Goal: Task Accomplishment & Management: Use online tool/utility

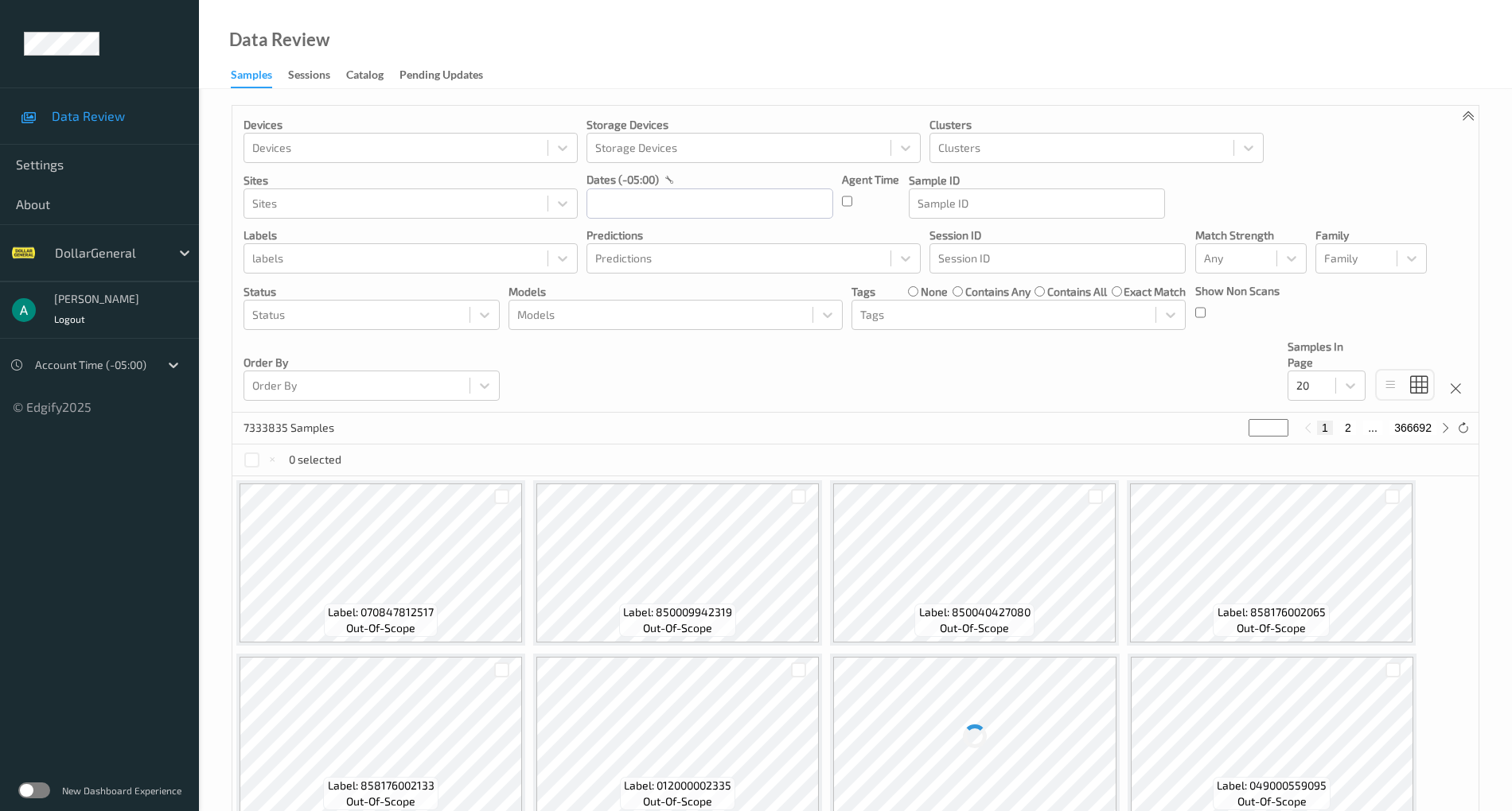
click at [35, 797] on label at bounding box center [33, 791] width 32 height 16
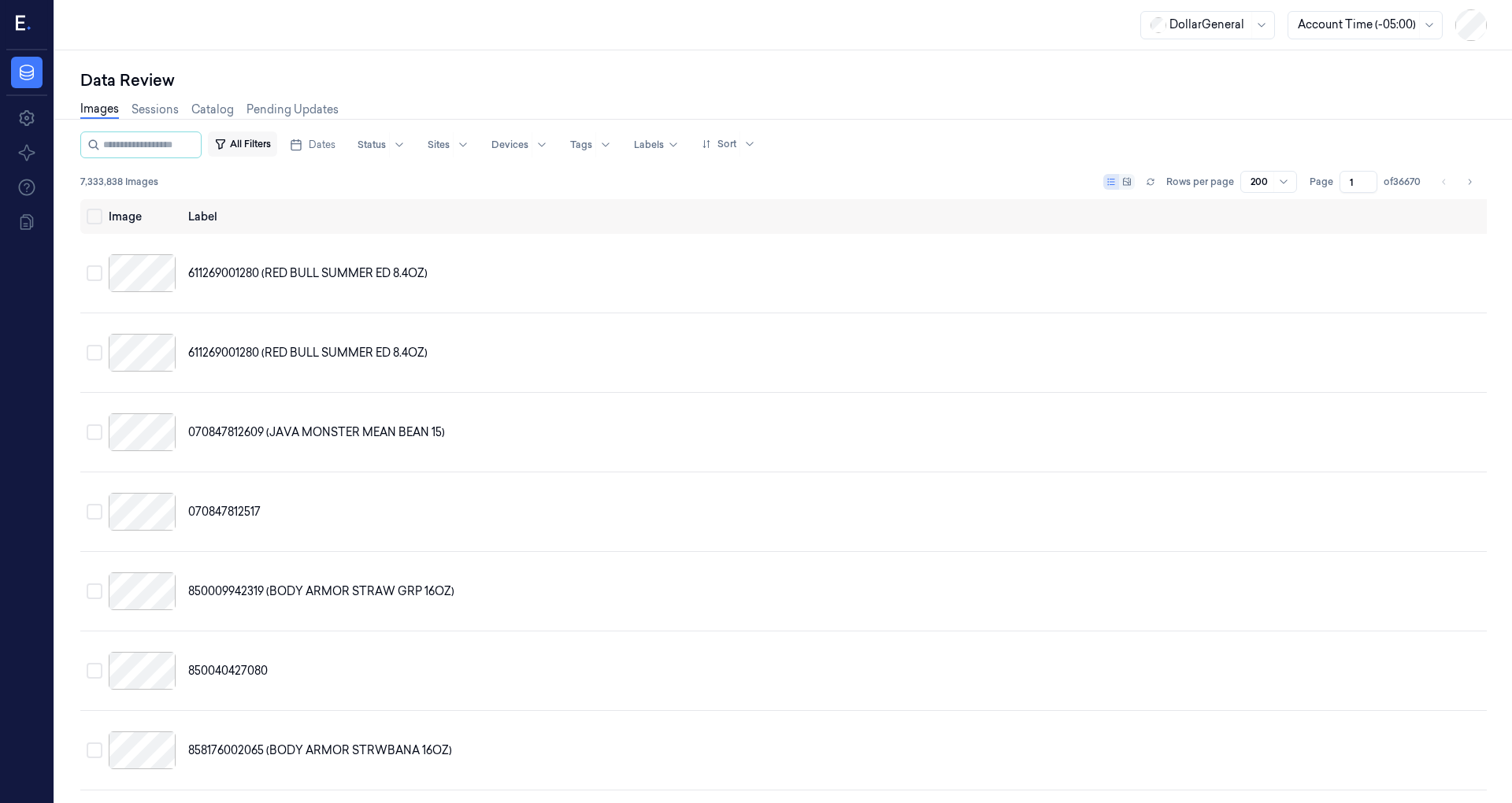
click at [272, 140] on button "All Filters" at bounding box center [243, 144] width 69 height 25
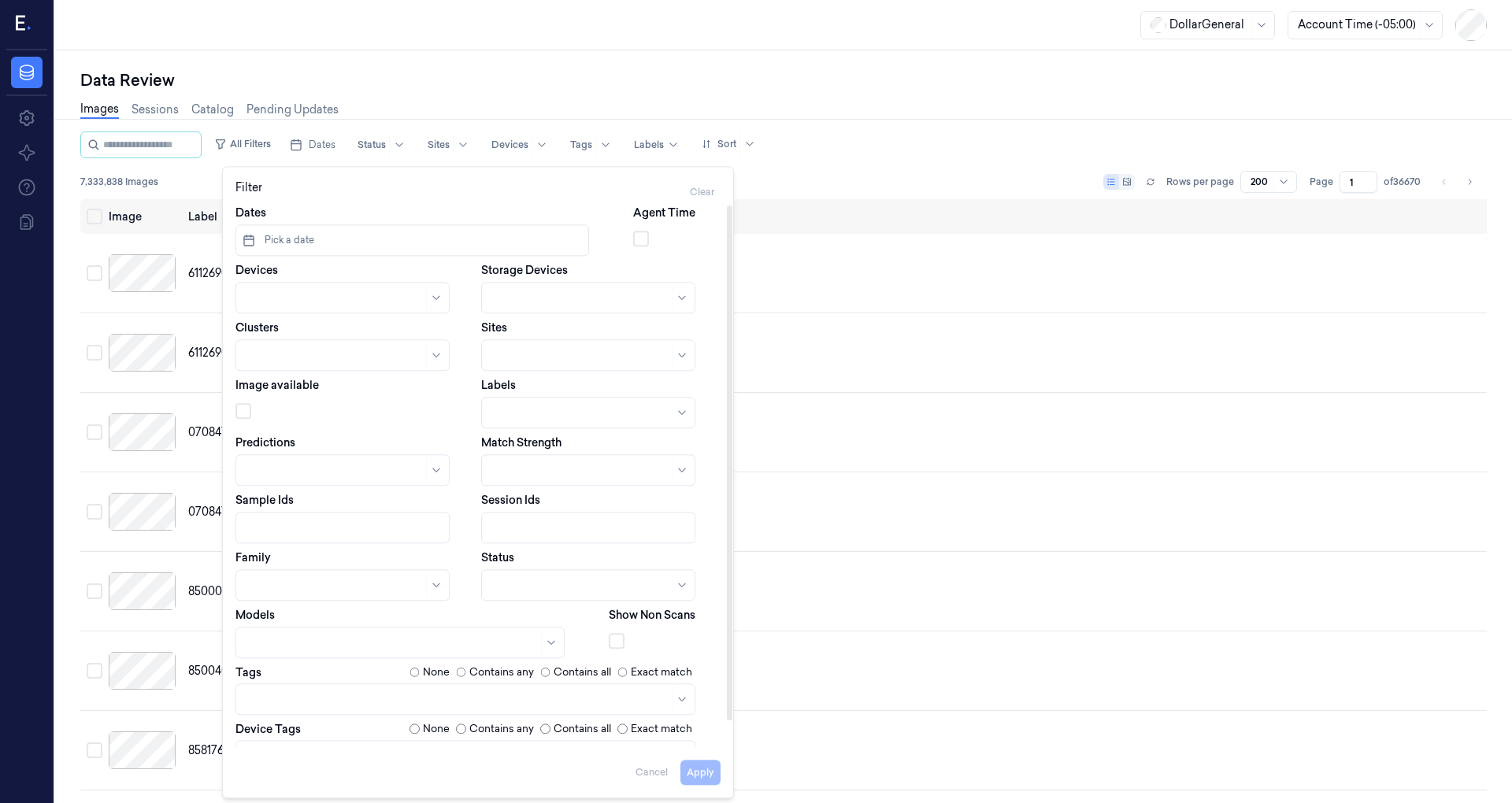
click at [822, 170] on div "All Filters Dates Status Sites Devices Tags Labels Sort 7,333,838 Images Rows p…" at bounding box center [783, 165] width 1407 height 67
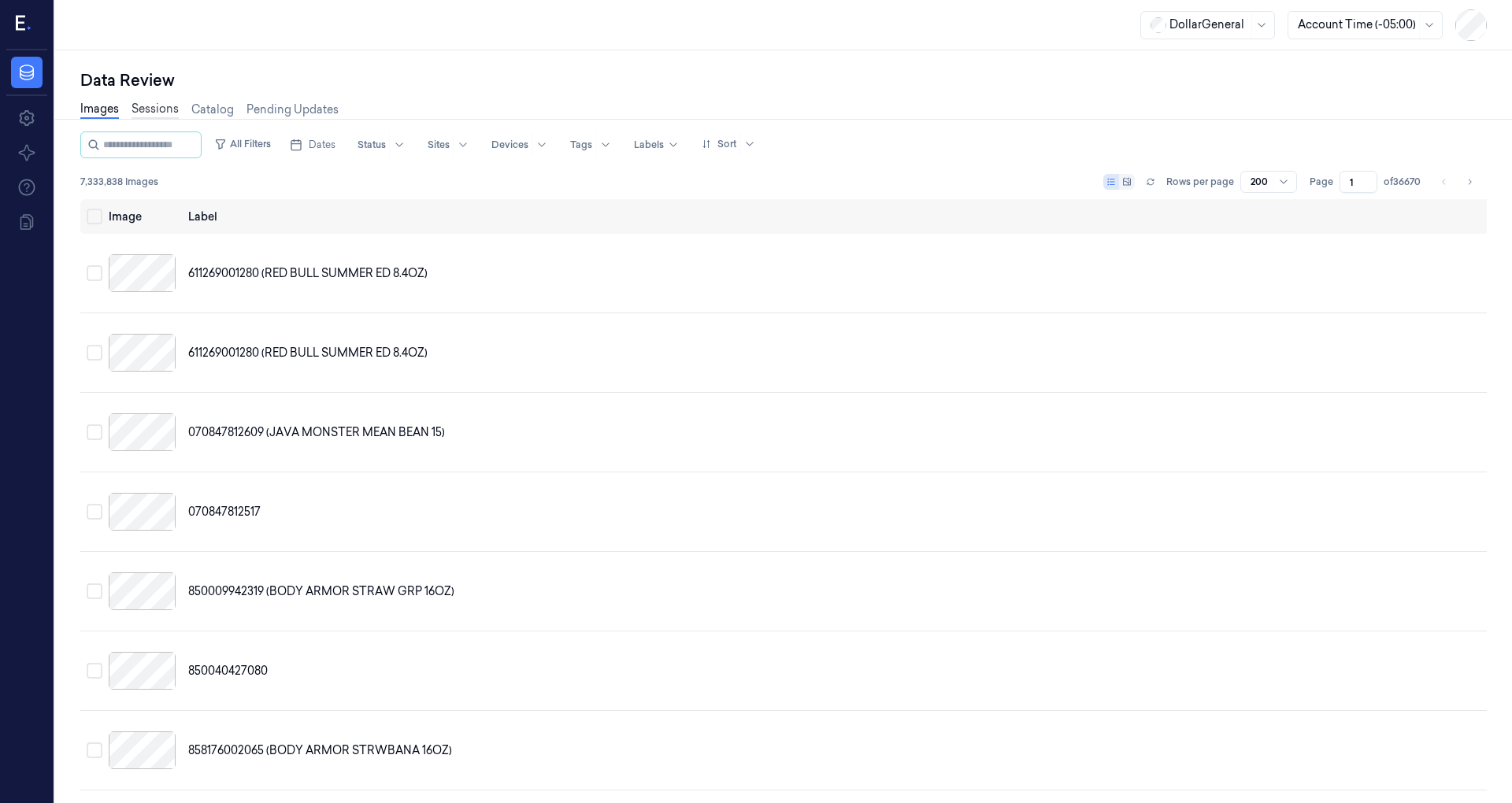
click at [165, 110] on link "Sessions" at bounding box center [155, 110] width 47 height 18
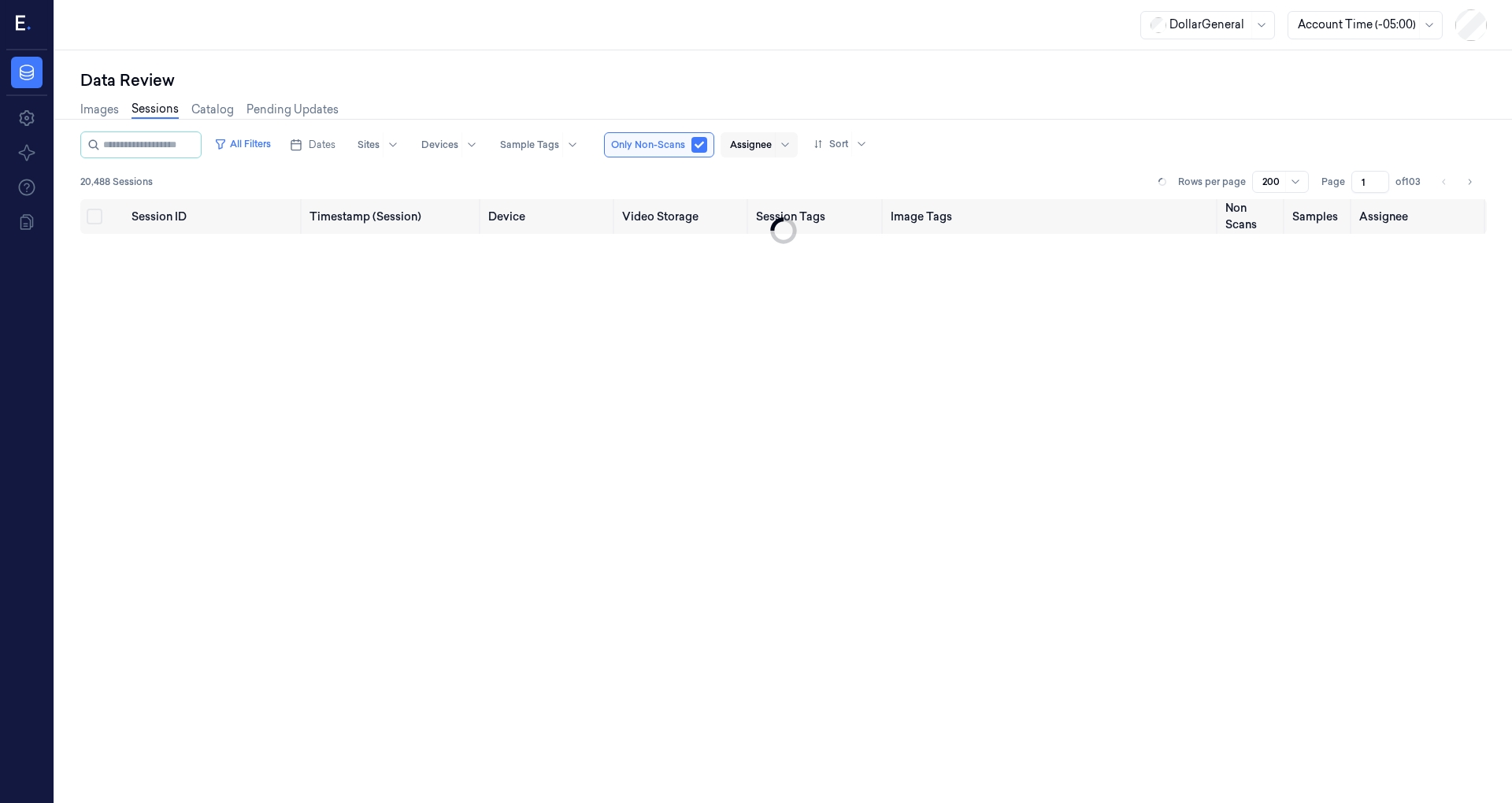
click at [763, 152] on div "Assignee" at bounding box center [751, 145] width 41 height 25
click at [778, 205] on div "[PERSON_NAME]" at bounding box center [790, 204] width 94 height 17
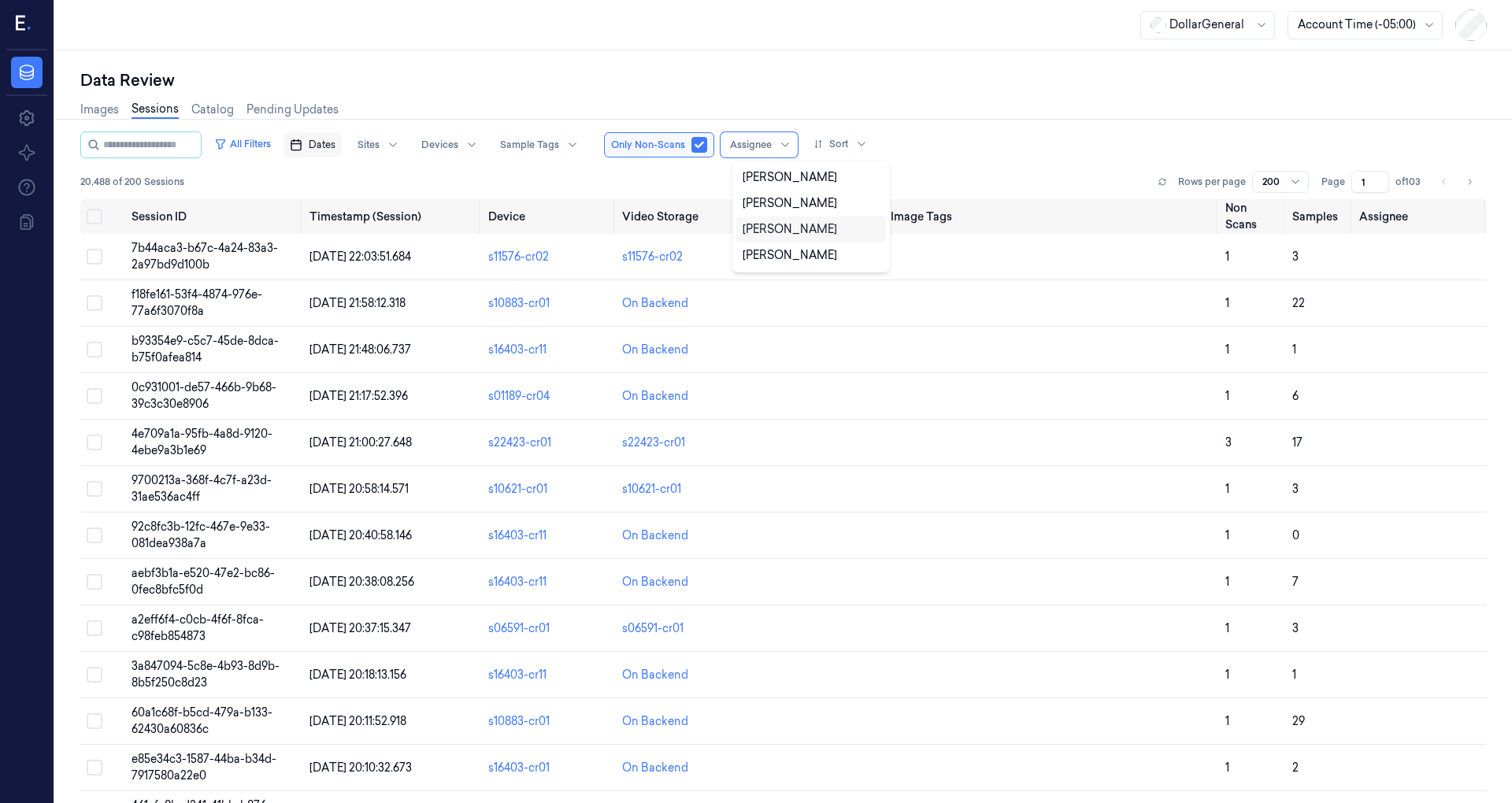
click at [342, 143] on button "Dates" at bounding box center [312, 145] width 58 height 25
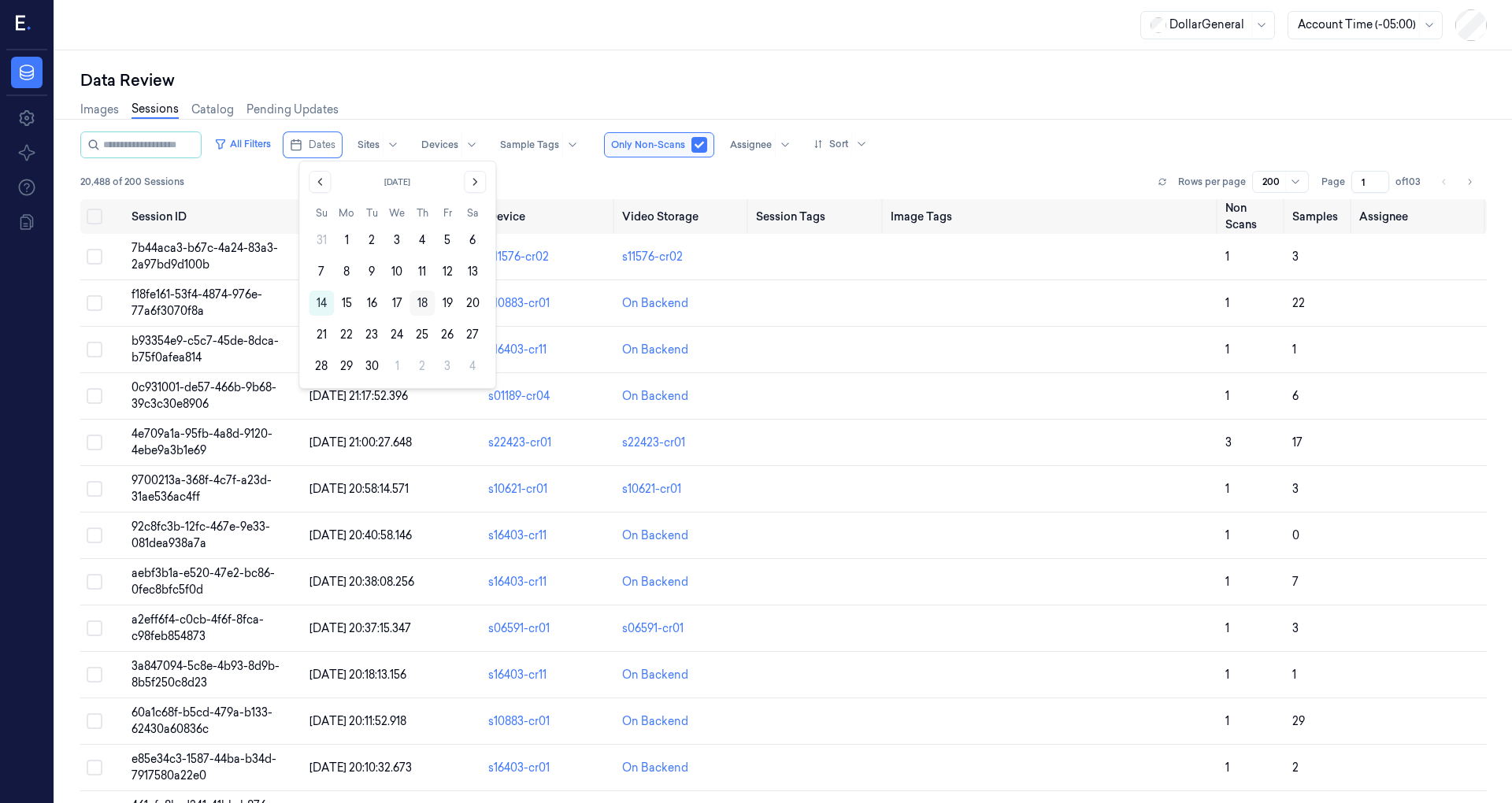
click at [429, 302] on button "18" at bounding box center [422, 304] width 25 height 25
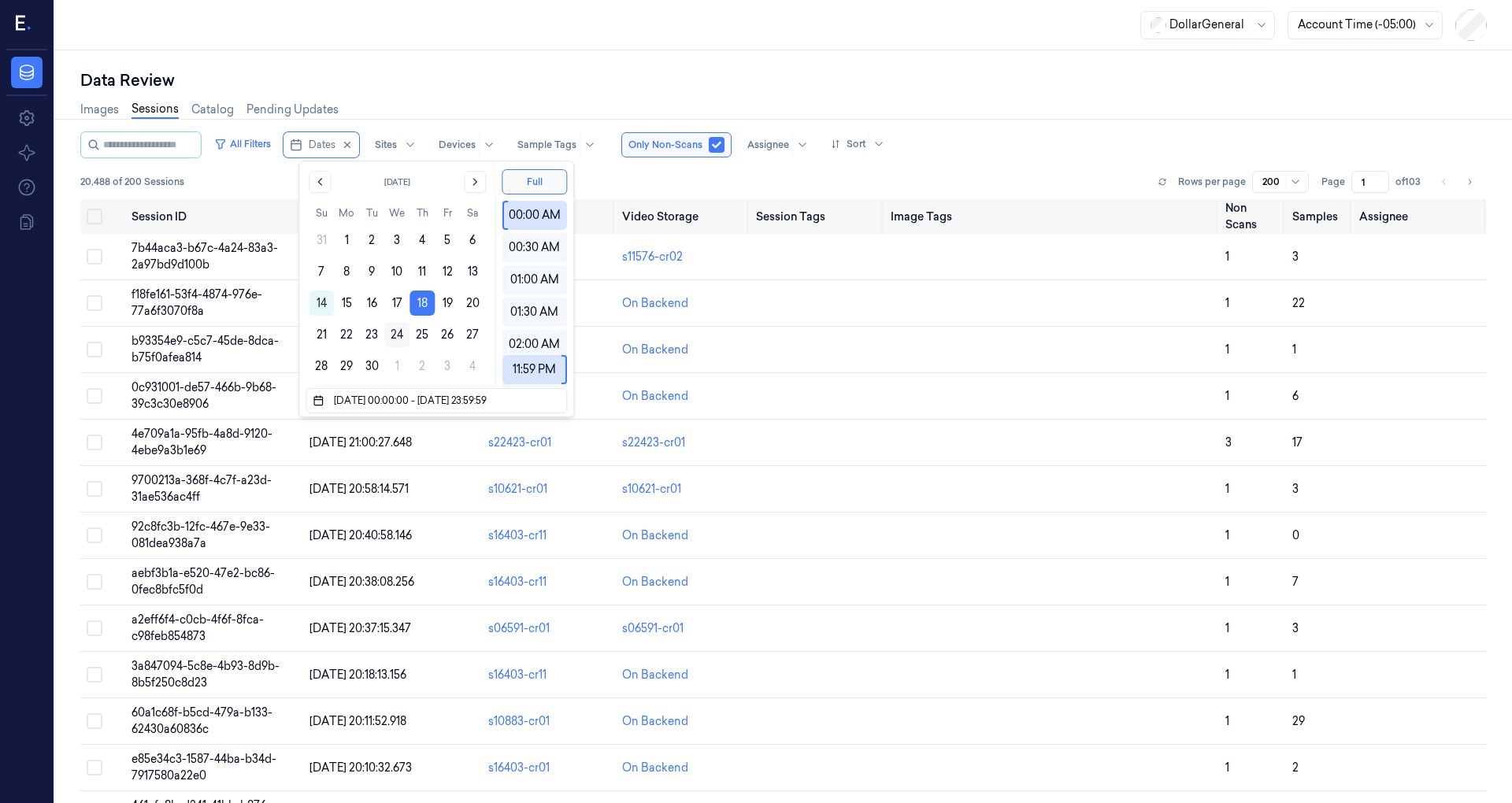
click at [404, 336] on button "24" at bounding box center [397, 335] width 25 height 25
type input "[DATE] 00:00:00 - [DATE] 23:59:59"
click at [432, 78] on div "Data Review" at bounding box center [783, 80] width 1407 height 22
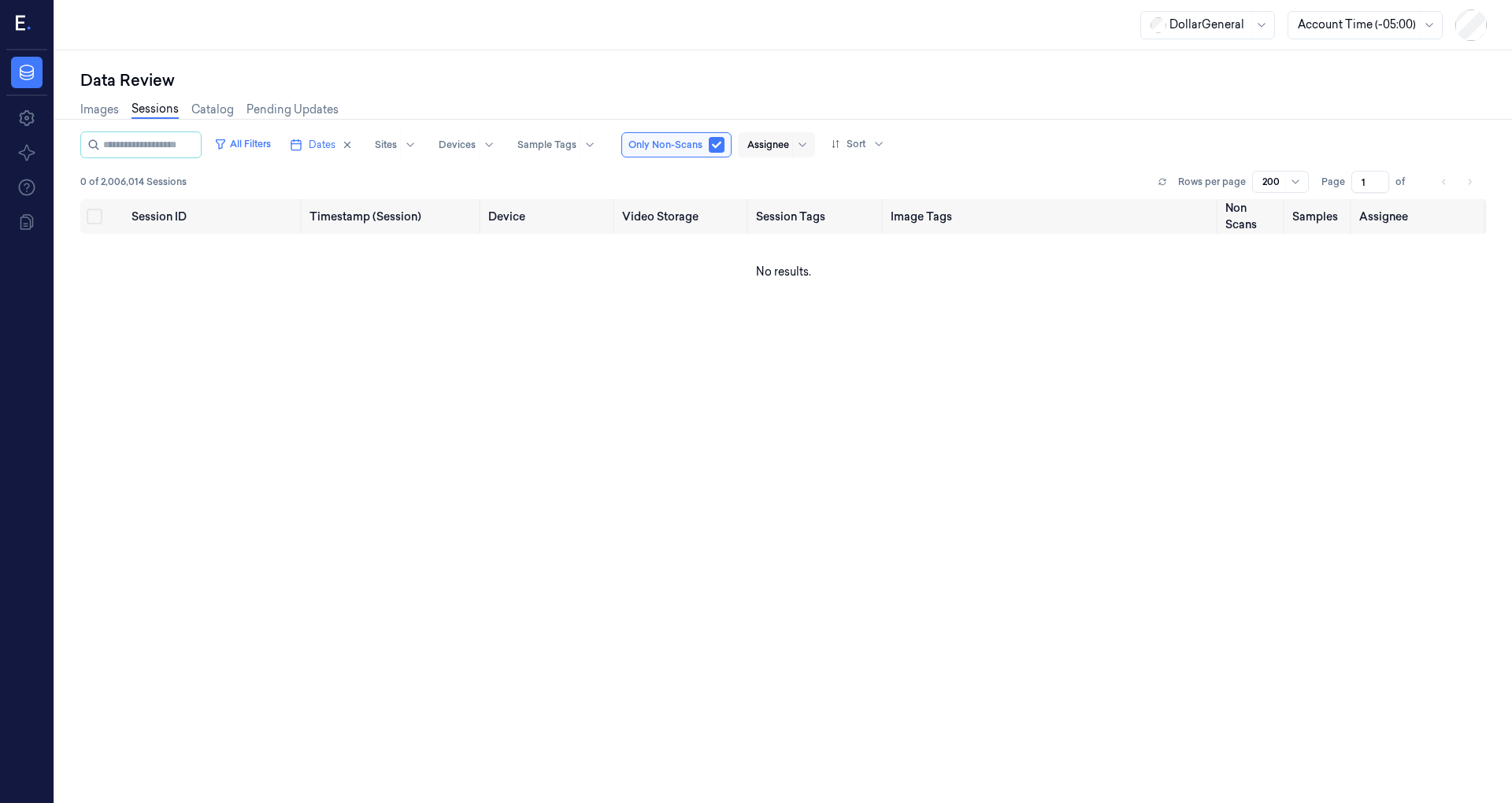
click at [786, 145] on div at bounding box center [767, 144] width 41 height 14
click at [803, 207] on div "[PERSON_NAME]" at bounding box center [807, 204] width 94 height 17
click at [600, 46] on div "DollarGeneral Account Time (-05:00)" at bounding box center [783, 25] width 1457 height 51
click at [336, 141] on span "Dates" at bounding box center [322, 144] width 27 height 14
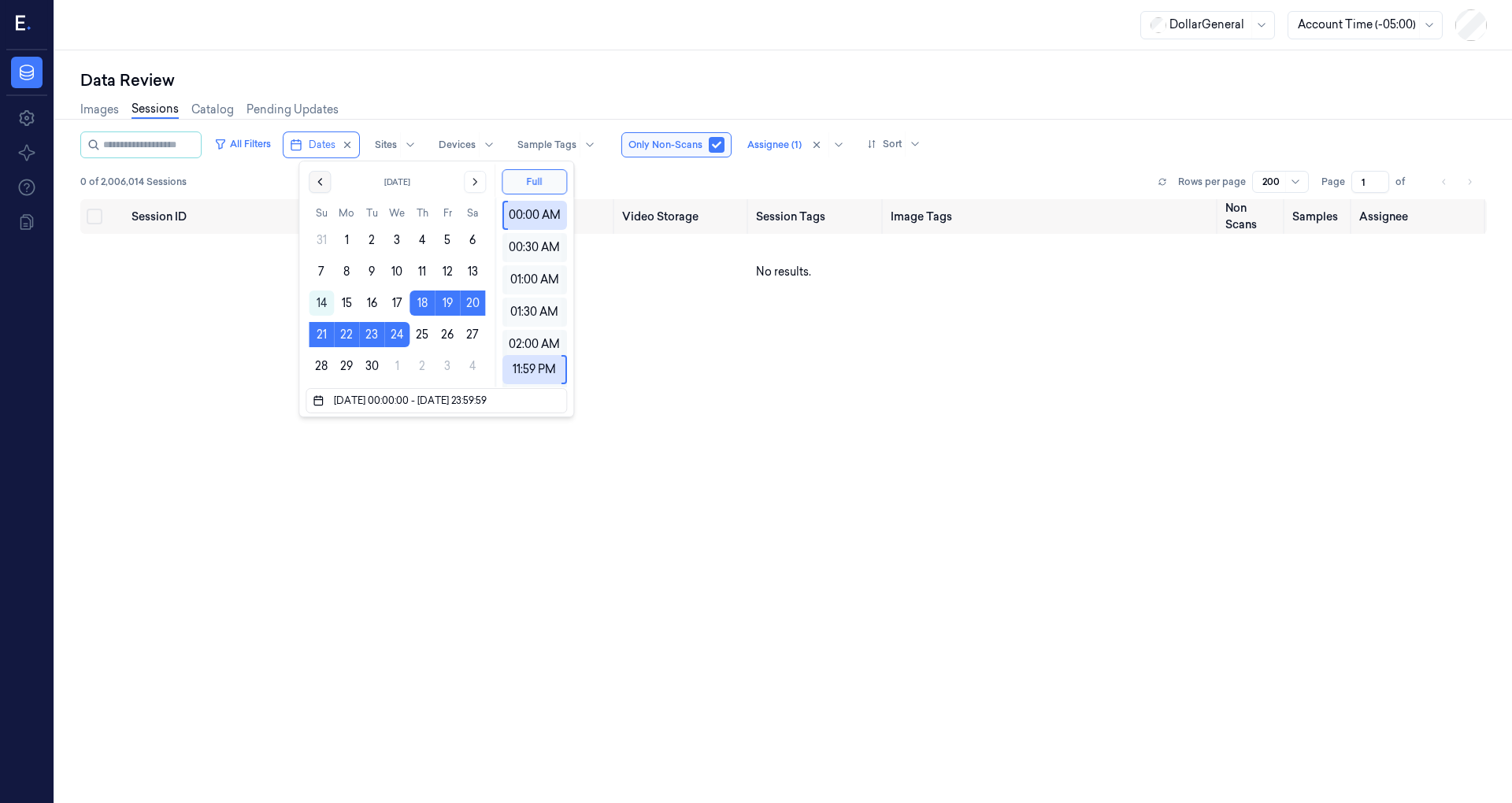
click at [322, 179] on icon "Go to the Previous Month" at bounding box center [320, 181] width 13 height 13
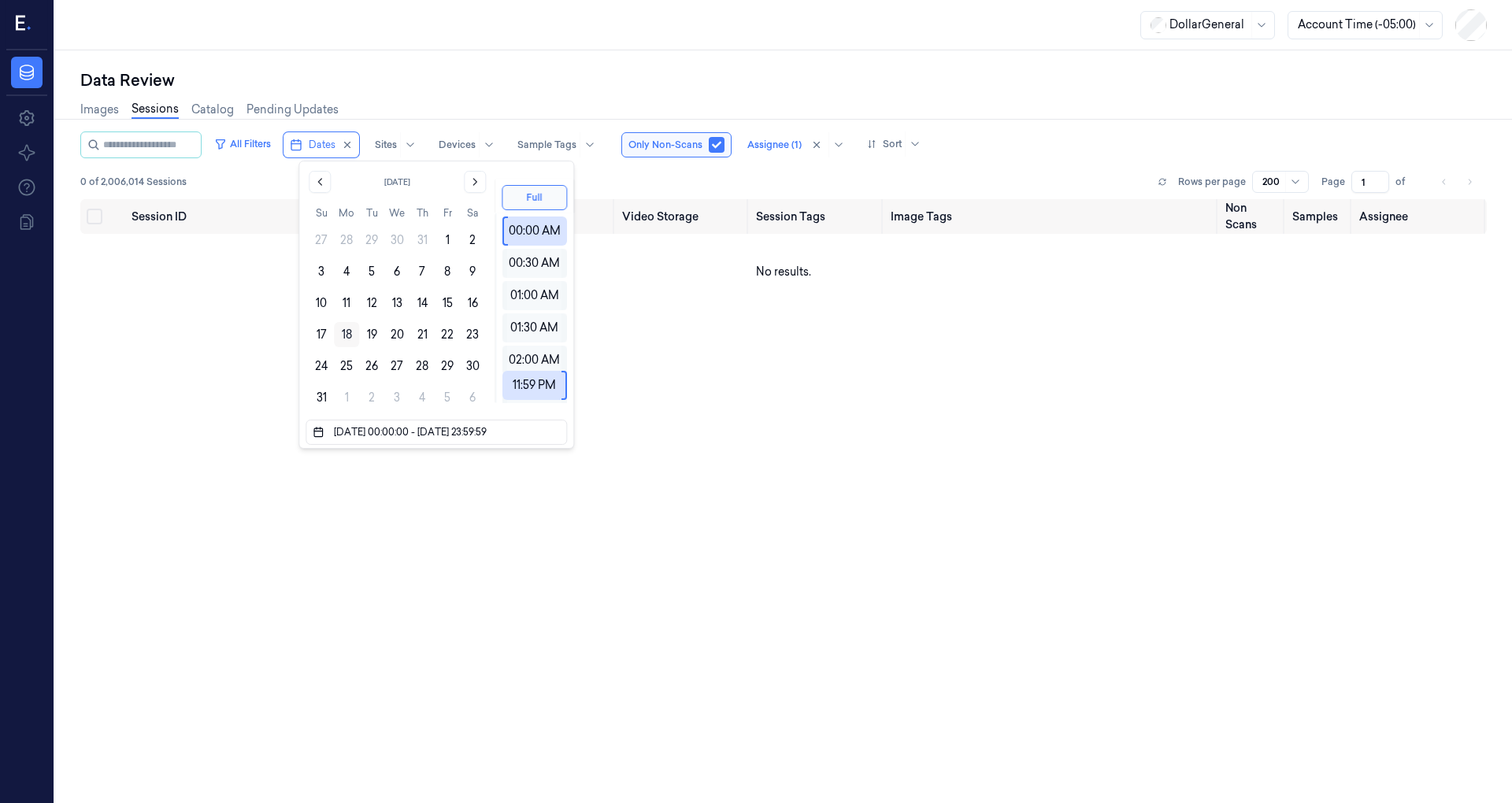
click at [356, 332] on button "18" at bounding box center [347, 335] width 25 height 25
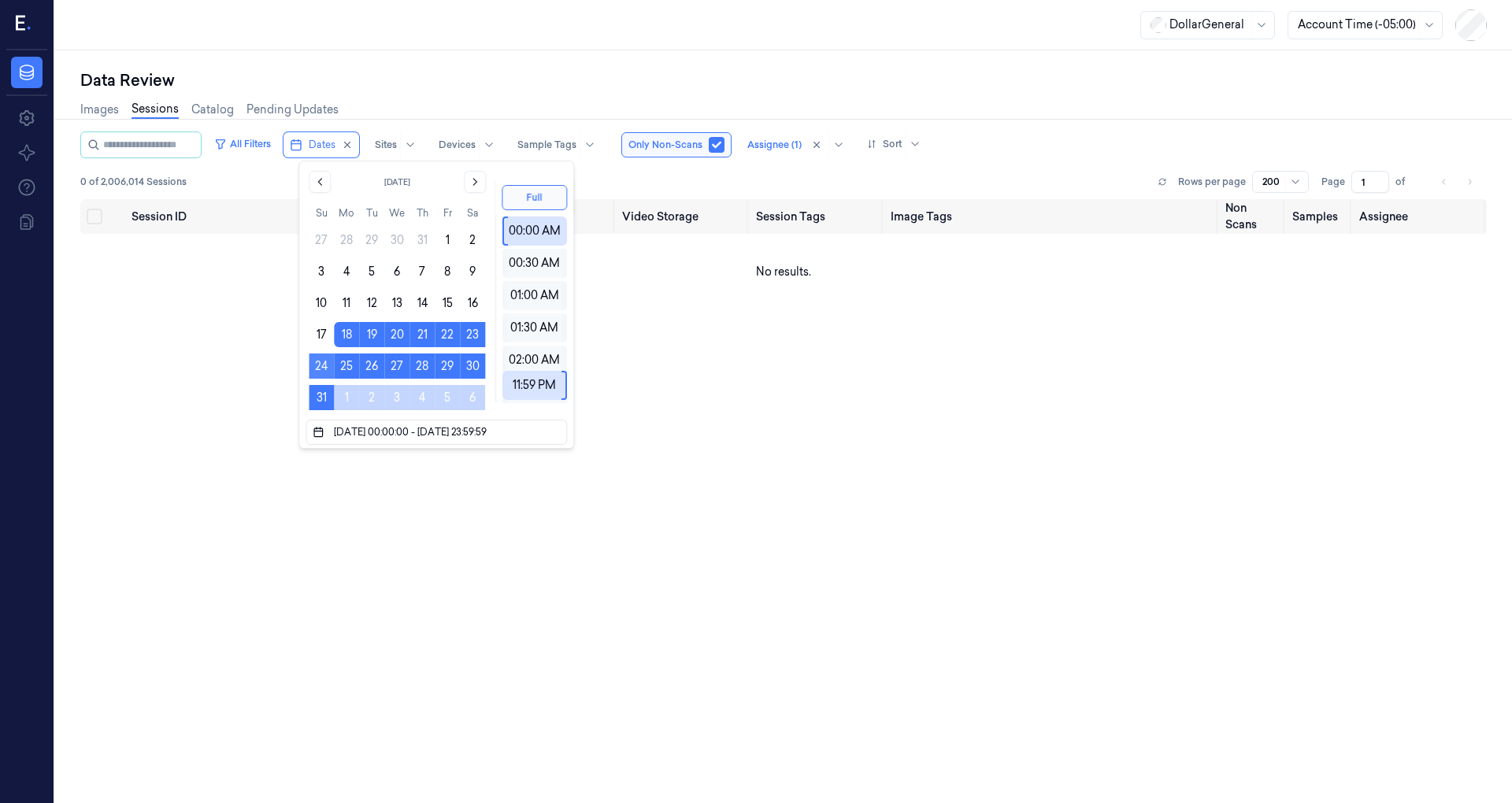
click at [320, 359] on button "24" at bounding box center [321, 366] width 25 height 25
type input "[DATE] 00:00:00 - [DATE] 23:59:59"
click at [693, 501] on div "Session ID Timestamp (Session) Device Video Storage Session Tags Image Tags Non…" at bounding box center [783, 495] width 1407 height 592
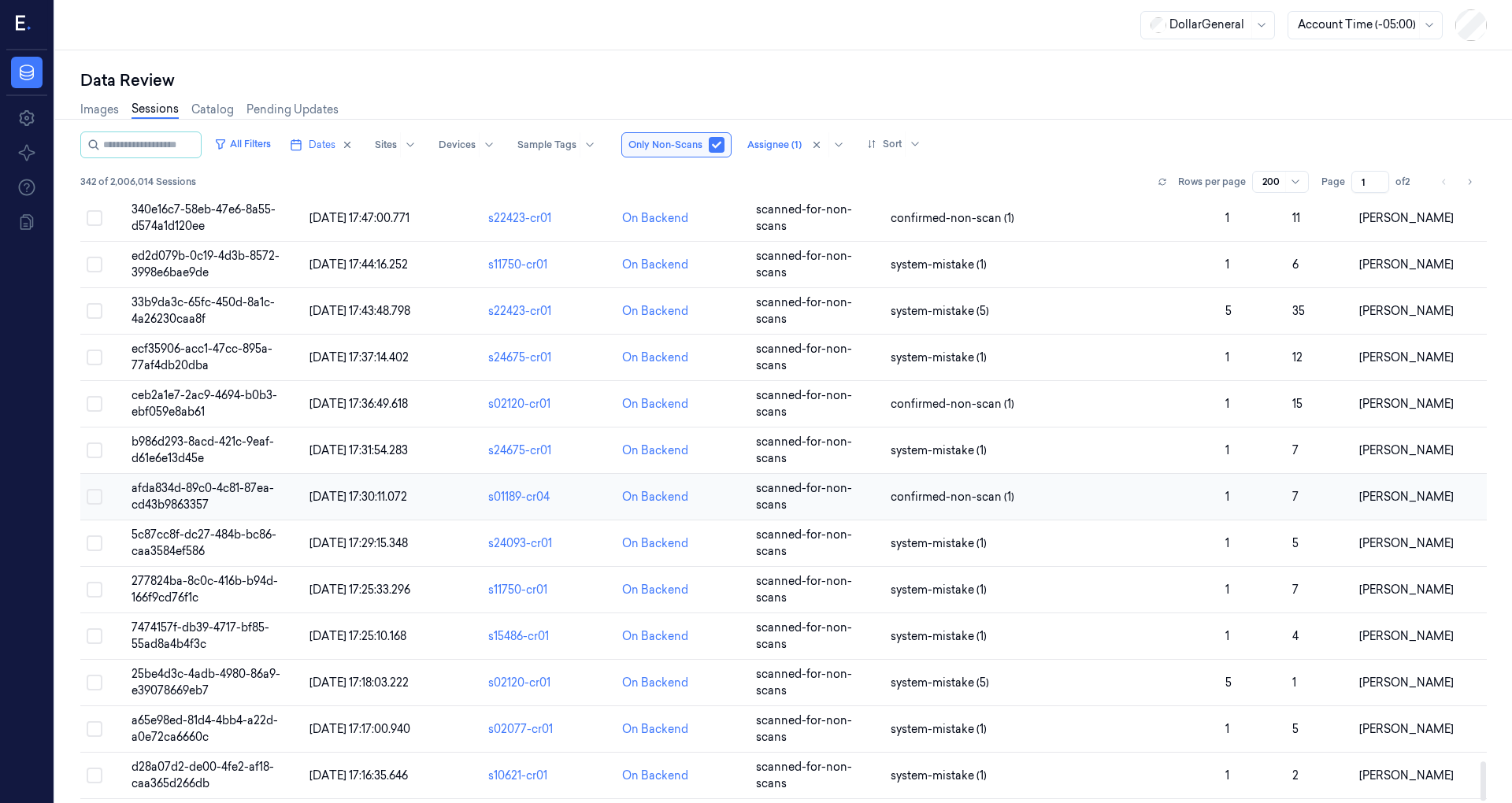
scroll to position [8683, 0]
click at [1466, 183] on icon "Go to next page" at bounding box center [1469, 181] width 9 height 13
type input "2"
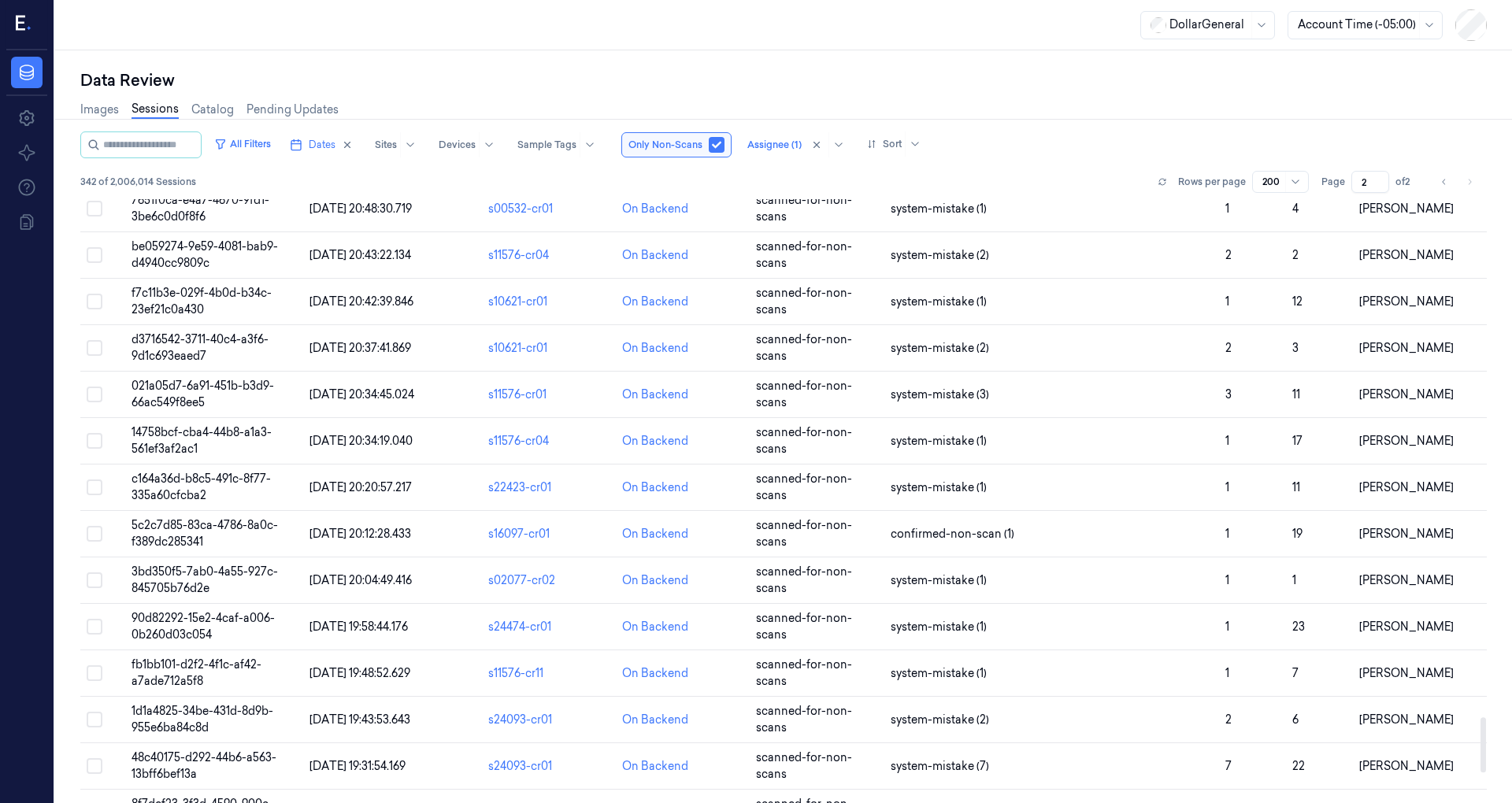
scroll to position [6003, 0]
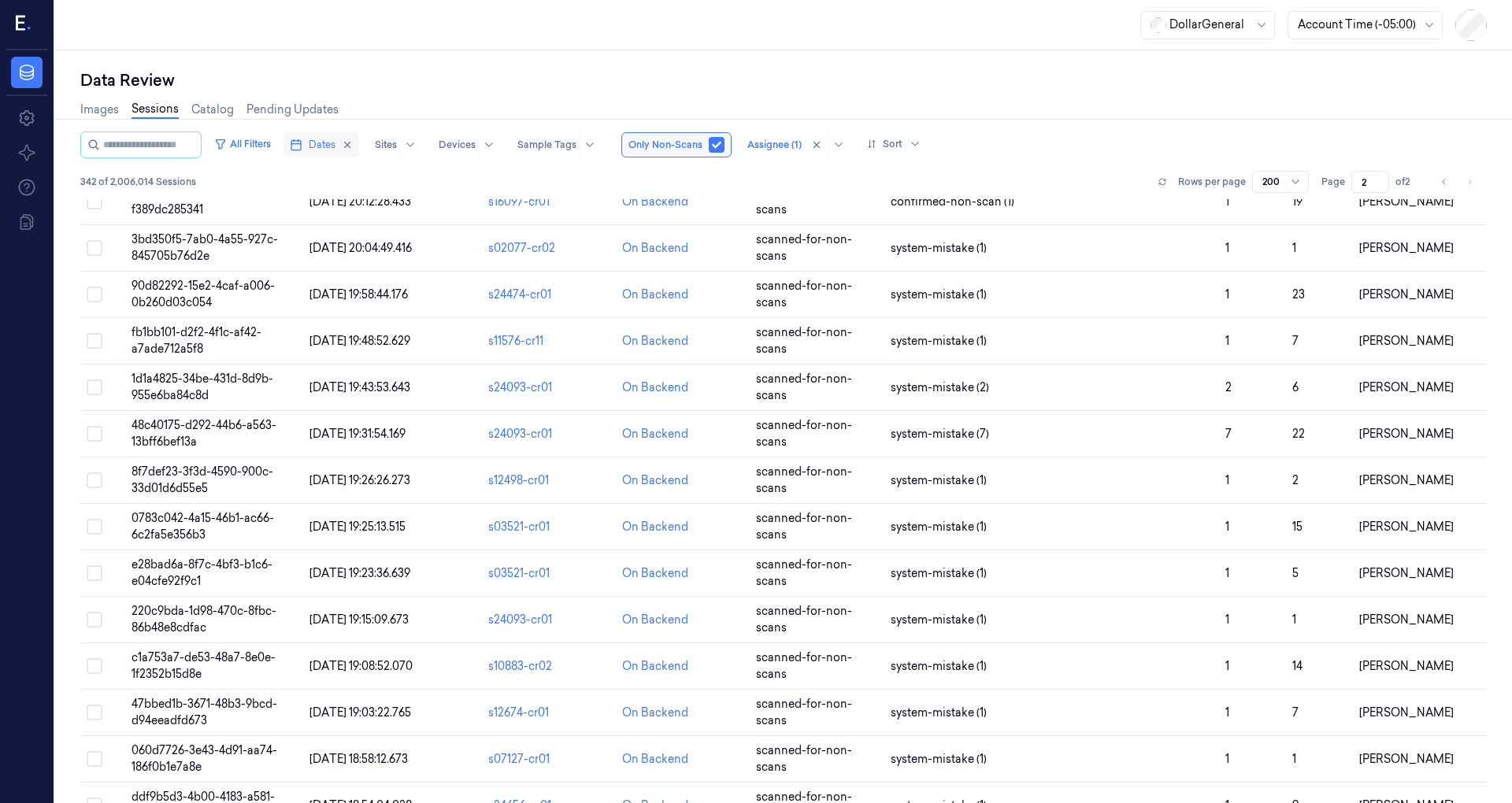
click at [303, 139] on icon "button" at bounding box center [296, 144] width 13 height 13
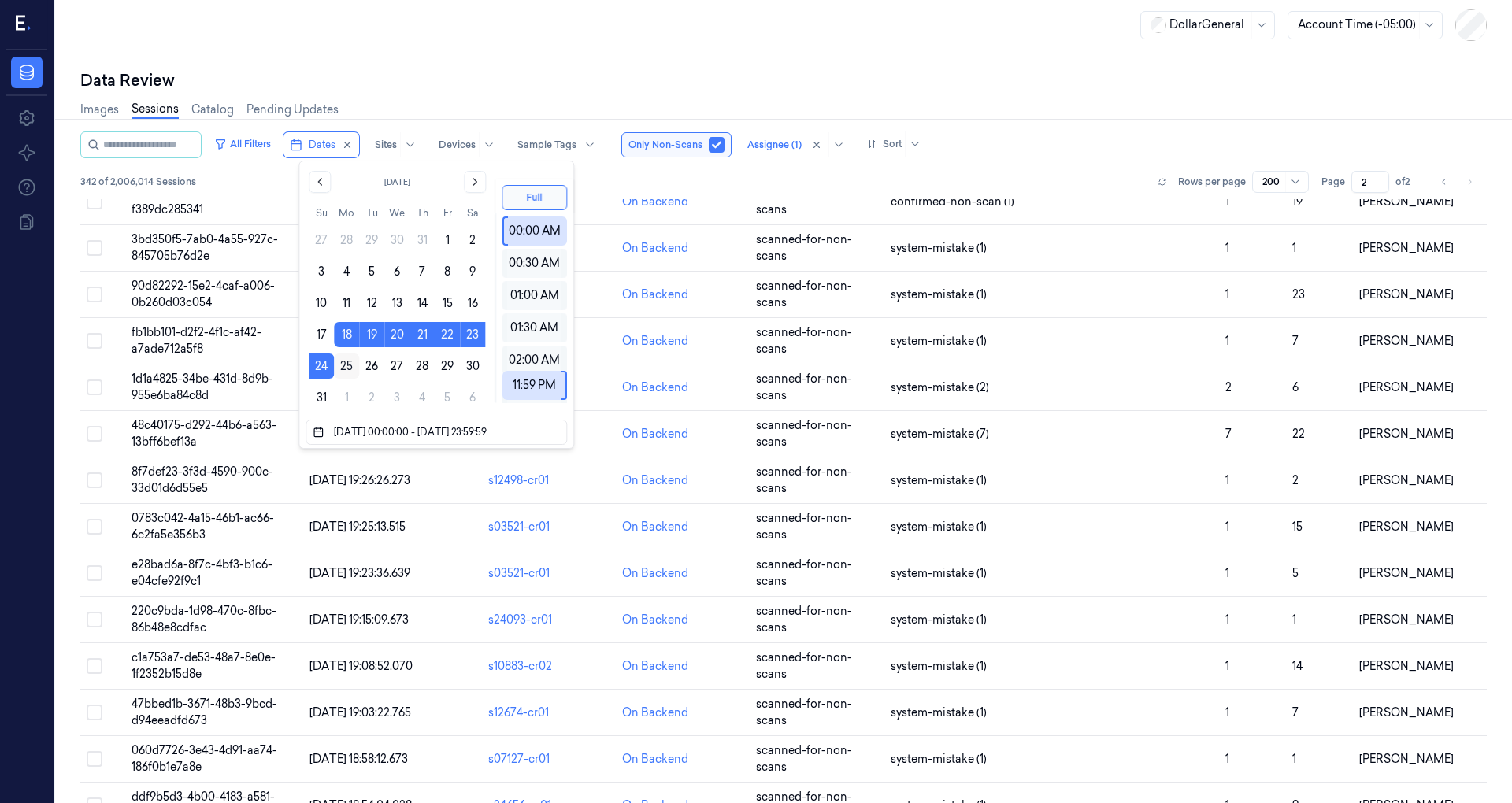
click at [348, 364] on button "25" at bounding box center [347, 366] width 25 height 25
click at [326, 397] on button "31" at bounding box center [321, 398] width 25 height 25
click at [351, 328] on button "18" at bounding box center [347, 335] width 25 height 25
click at [351, 363] on button "25" at bounding box center [347, 366] width 25 height 25
click at [349, 365] on button "25" at bounding box center [347, 366] width 25 height 25
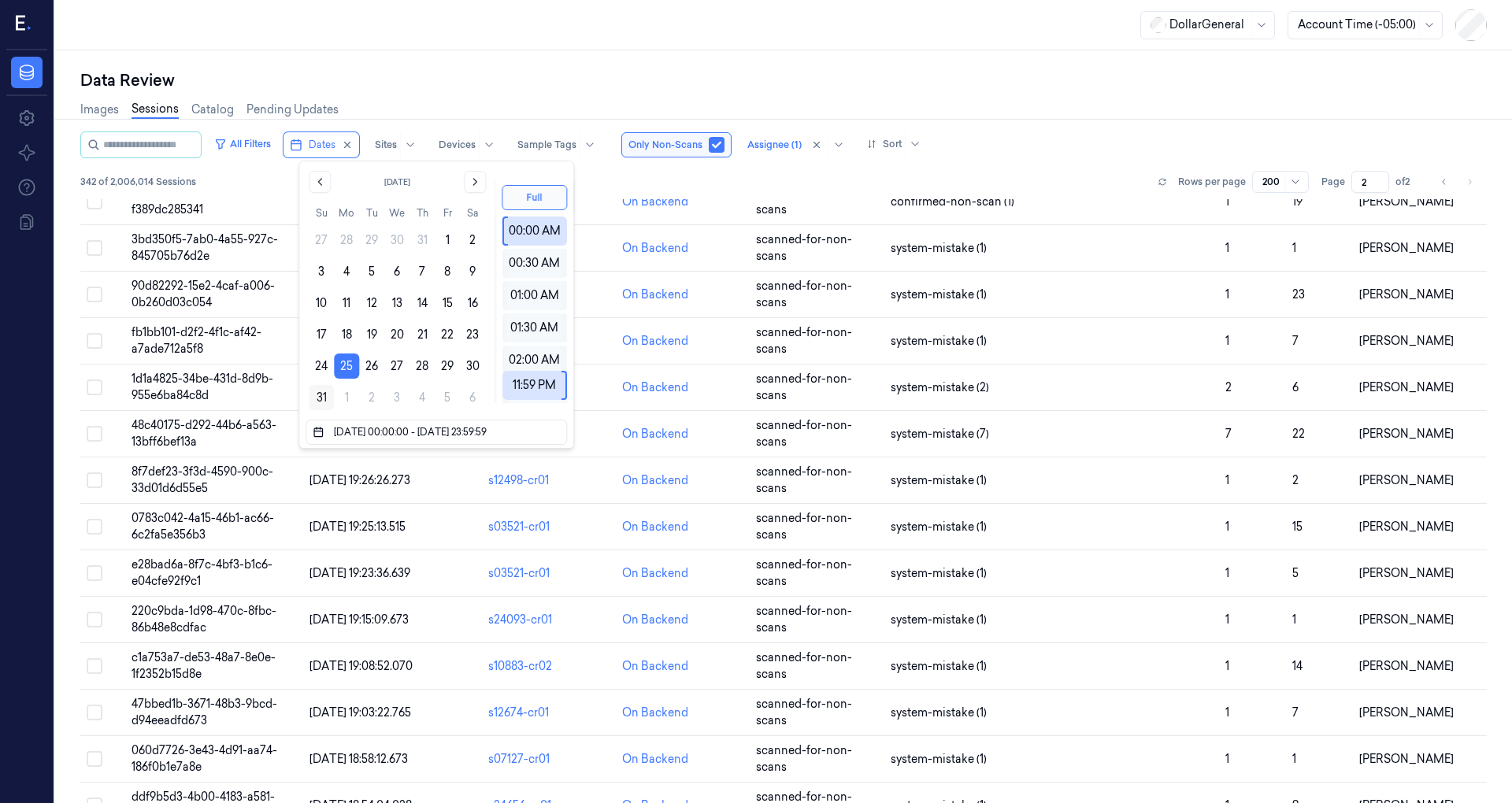
click at [327, 392] on button "31" at bounding box center [321, 398] width 25 height 25
type input "[DATE] 00:00:00 - [DATE] 23:59:59"
click at [592, 110] on div "Images Sessions Catalog Pending Updates" at bounding box center [783, 111] width 1407 height 40
type input "1"
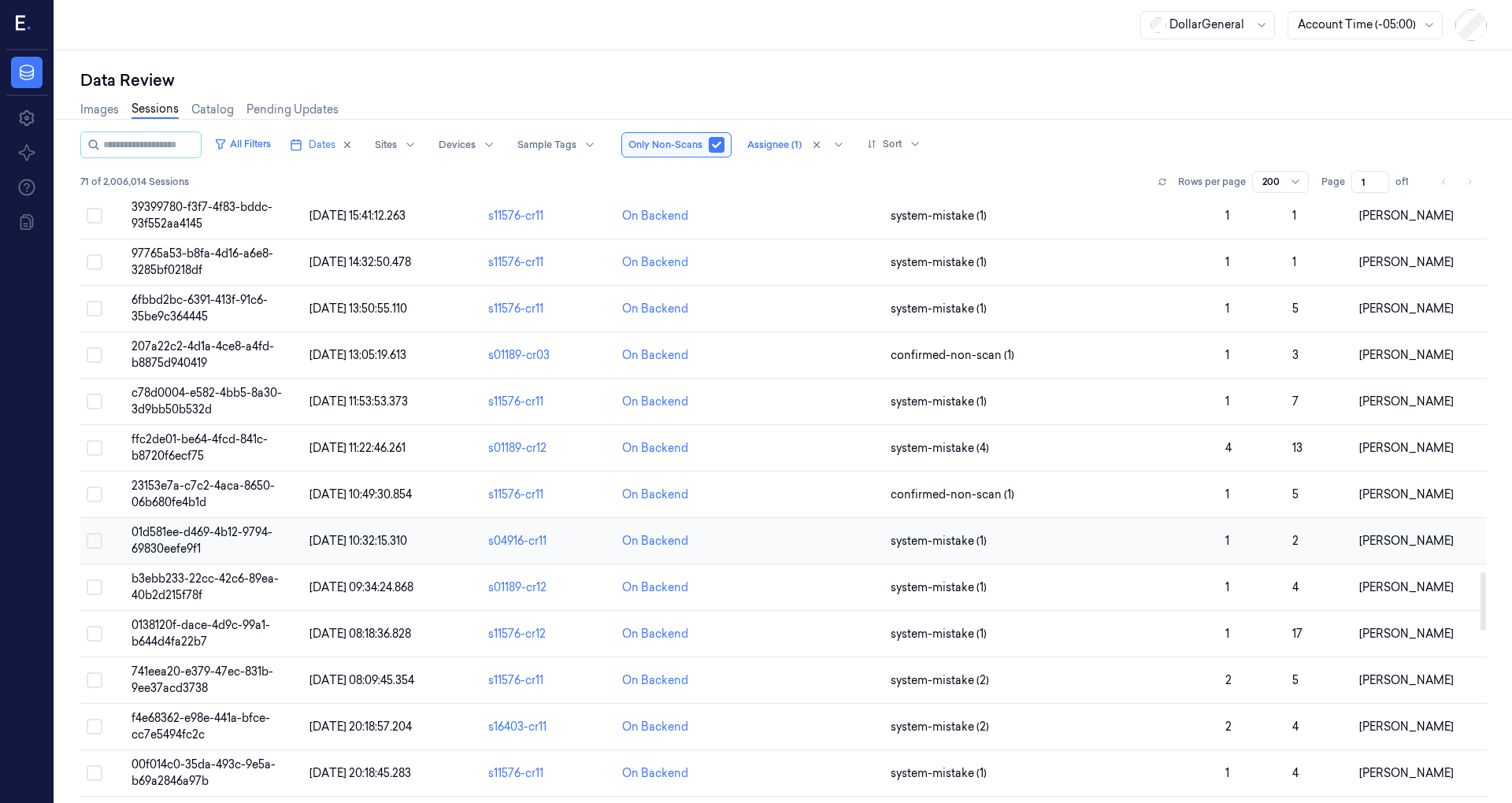
scroll to position [3885, 0]
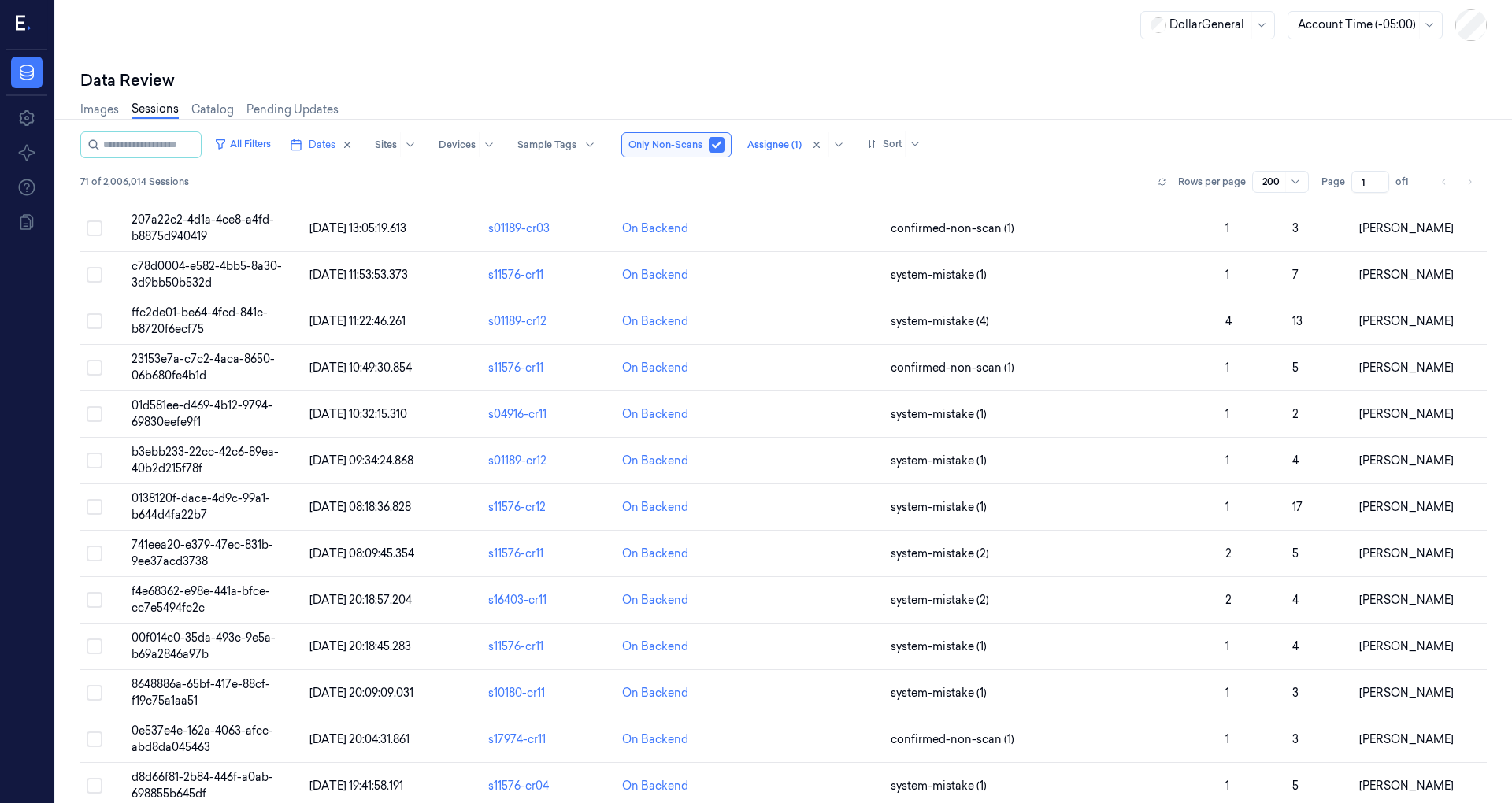
click at [1487, 584] on div "Data Review Images Sessions Catalog Pending Updates All Filters Dates Sites Dev…" at bounding box center [783, 427] width 1457 height 753
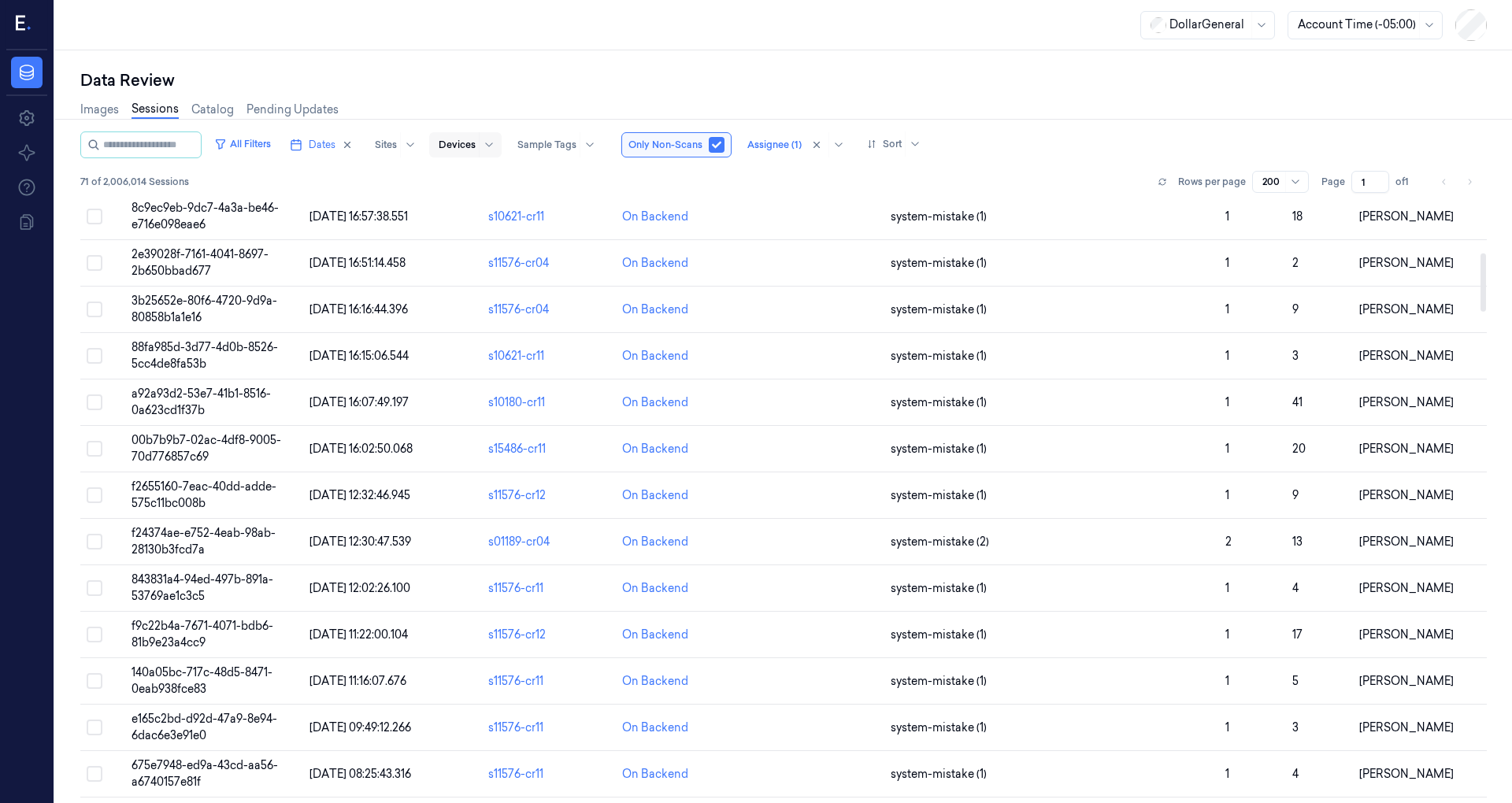
scroll to position [488, 0]
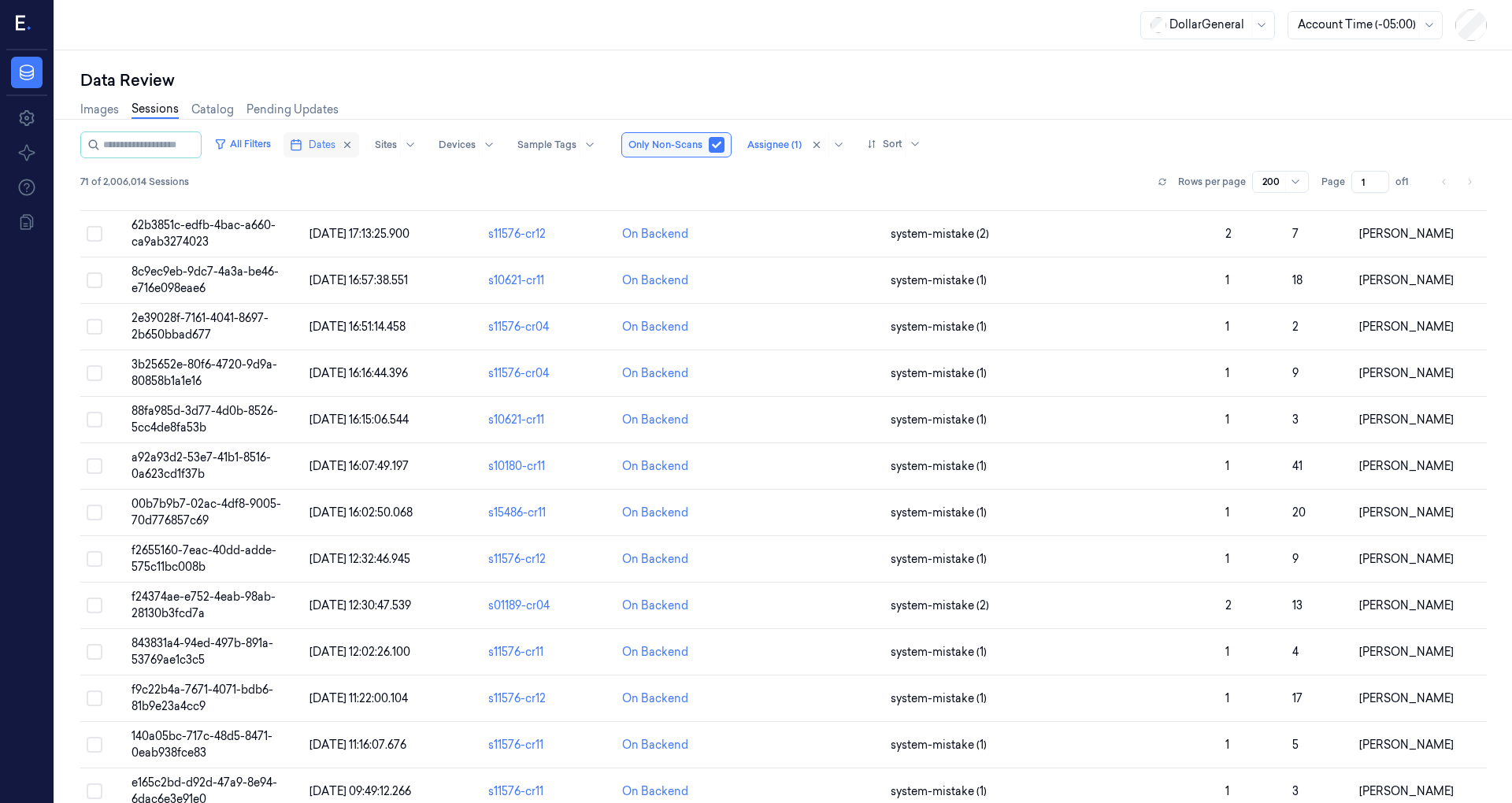
click at [301, 144] on line "button" at bounding box center [296, 144] width 9 height 0
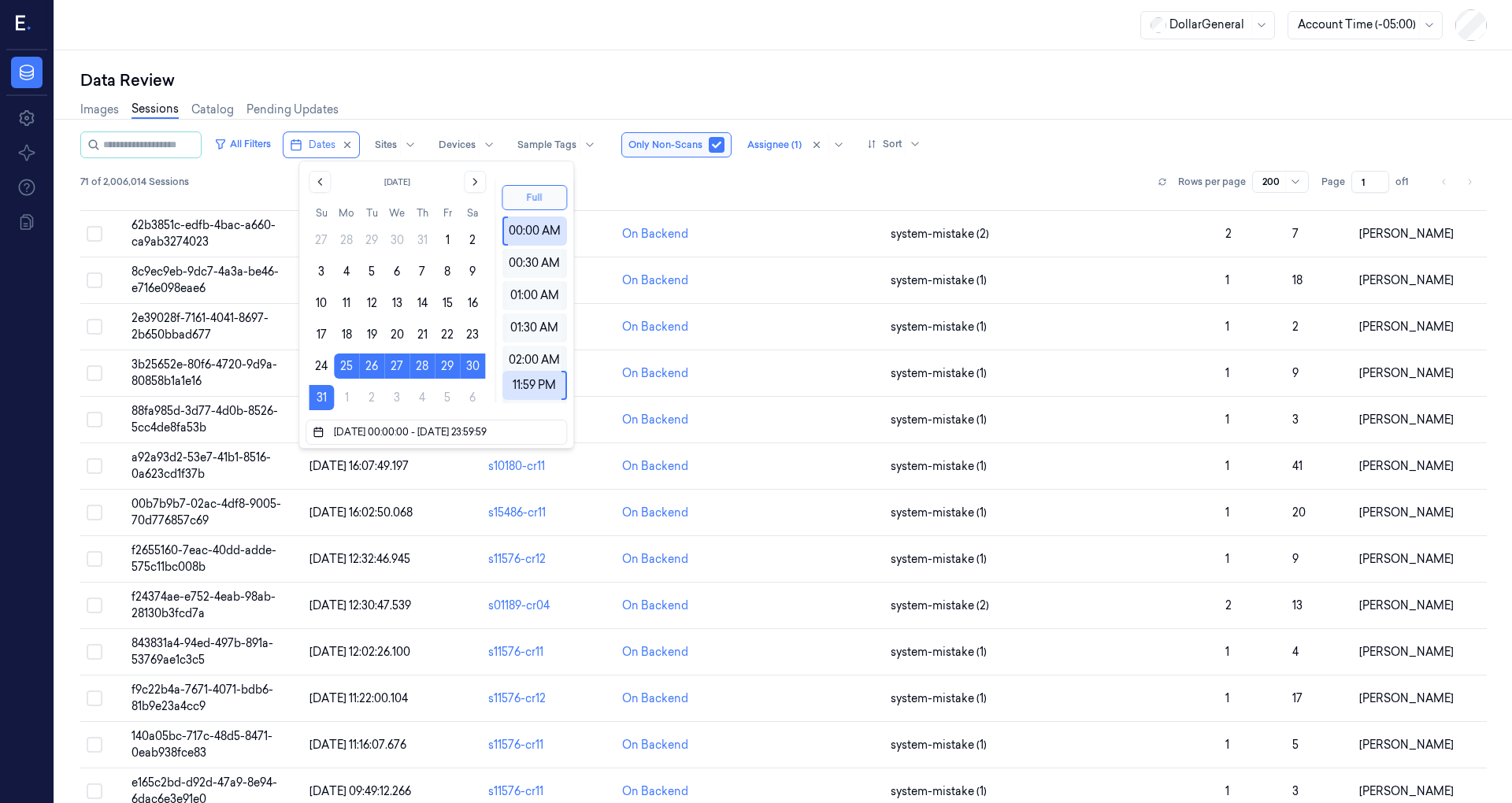
click at [522, 195] on button "Full" at bounding box center [535, 197] width 66 height 25
click at [552, 192] on button "Full" at bounding box center [535, 197] width 66 height 25
click at [815, 62] on div "Data Review Images Sessions Catalog Pending Updates All Filters Dates Sites Dev…" at bounding box center [783, 427] width 1457 height 753
